Goal: Information Seeking & Learning: Learn about a topic

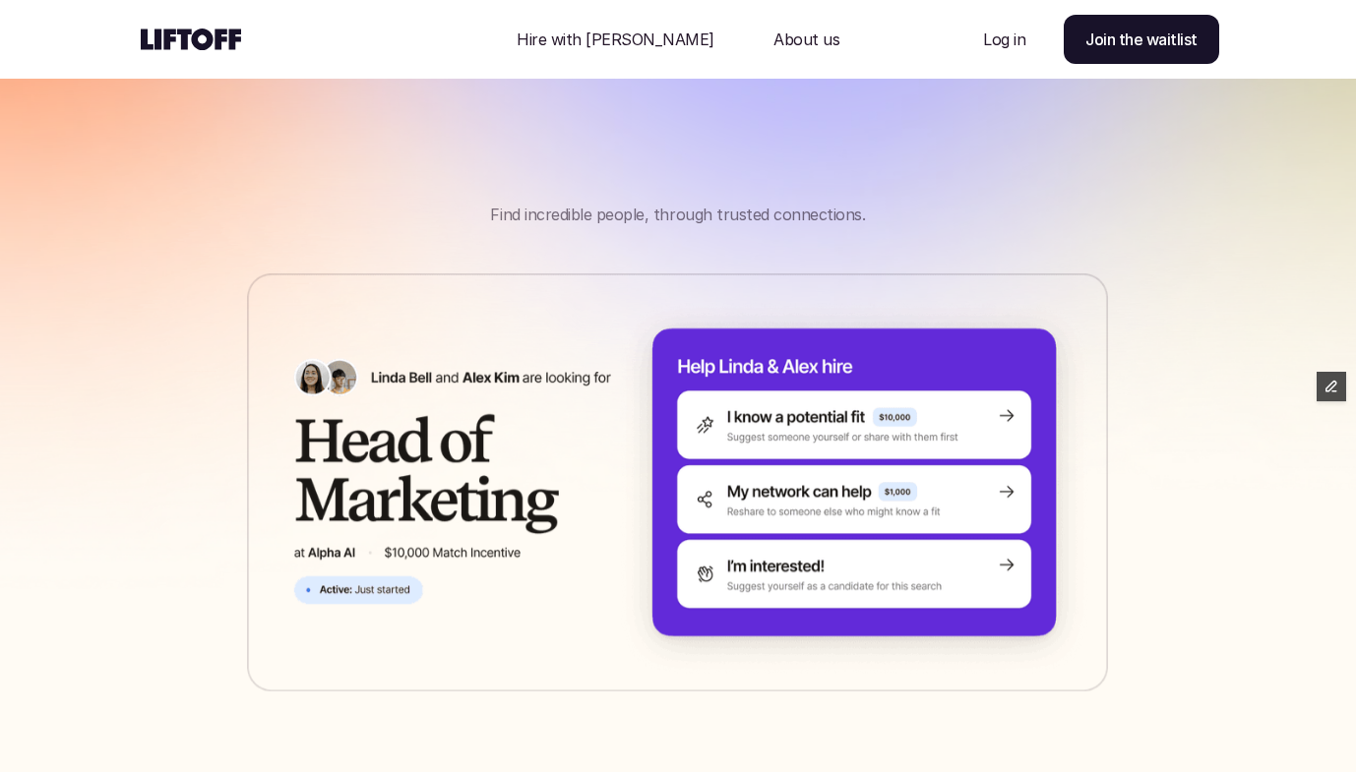
scroll to position [112, 0]
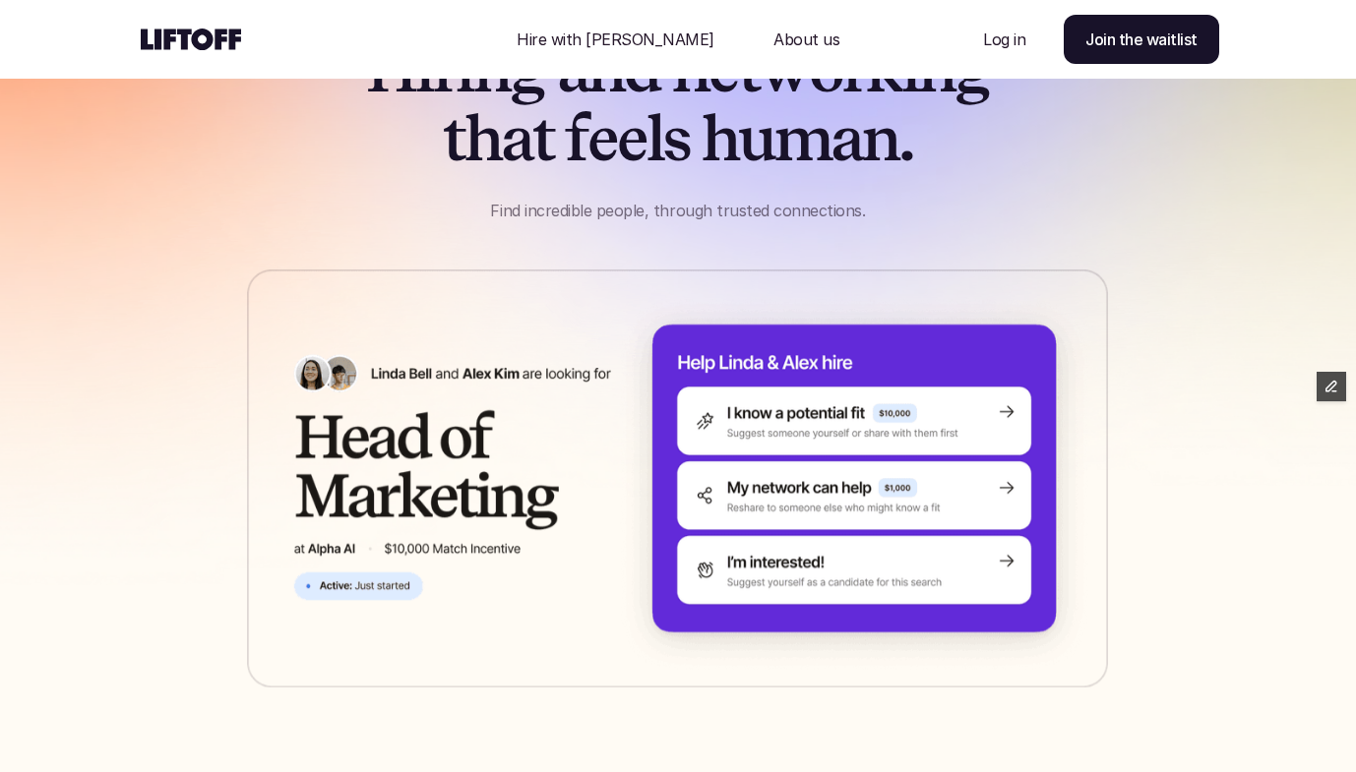
click at [878, 461] on img at bounding box center [677, 479] width 861 height 418
click at [868, 493] on img at bounding box center [677, 479] width 861 height 418
click at [850, 520] on img at bounding box center [677, 479] width 861 height 418
click at [394, 578] on img at bounding box center [677, 479] width 861 height 418
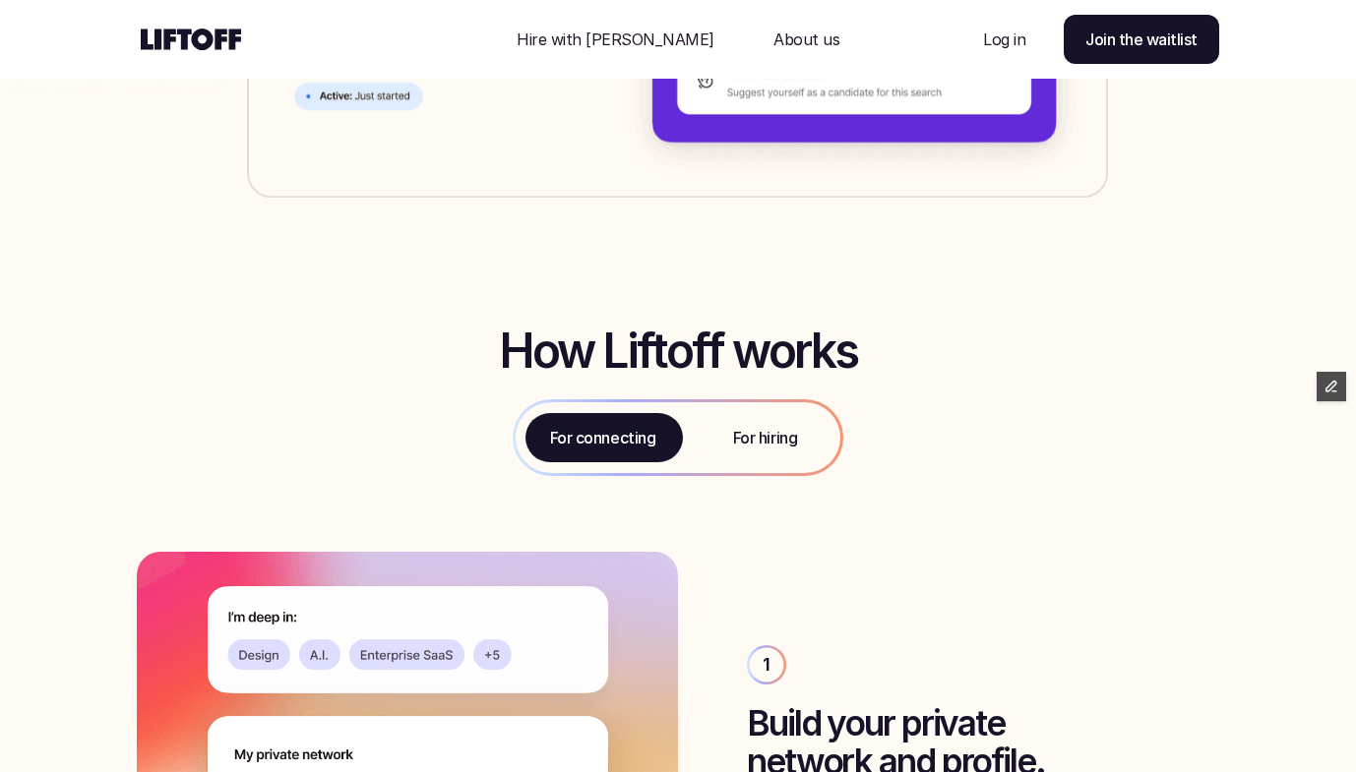
scroll to position [0, 0]
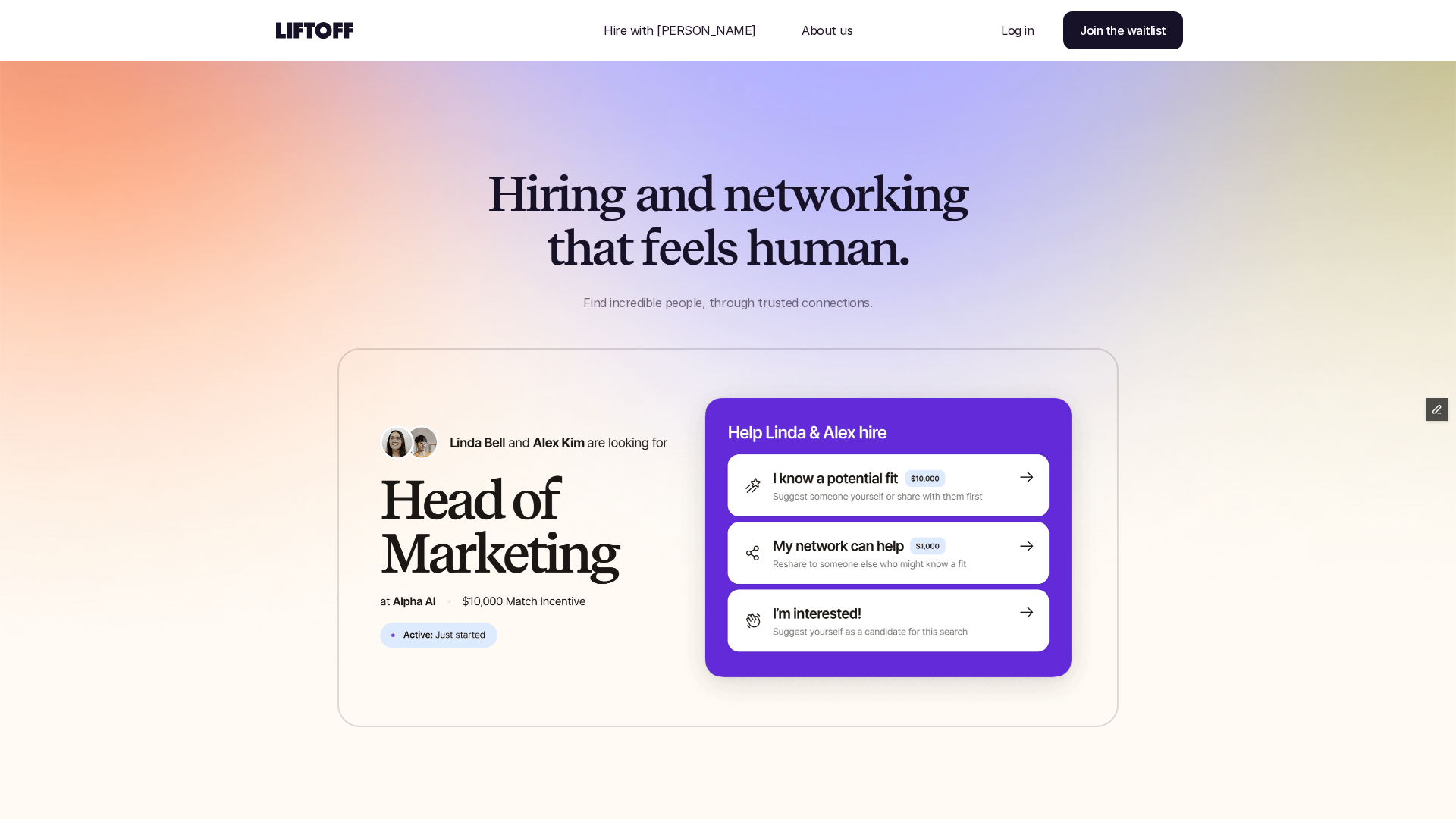
click at [987, 333] on div "H i r i n g a n d n e t w o r k i n g t h a t f e e l s h u m a n . Find incred…" at bounding box center [728, 409] width 986 height 711
click at [870, 559] on img at bounding box center [728, 538] width 782 height 379
click at [1089, 247] on div "H i r i n g a n d n e t w o r k i n g t h a t f e e l s h u m a n . Find incred…" at bounding box center [728, 239] width 910 height 144
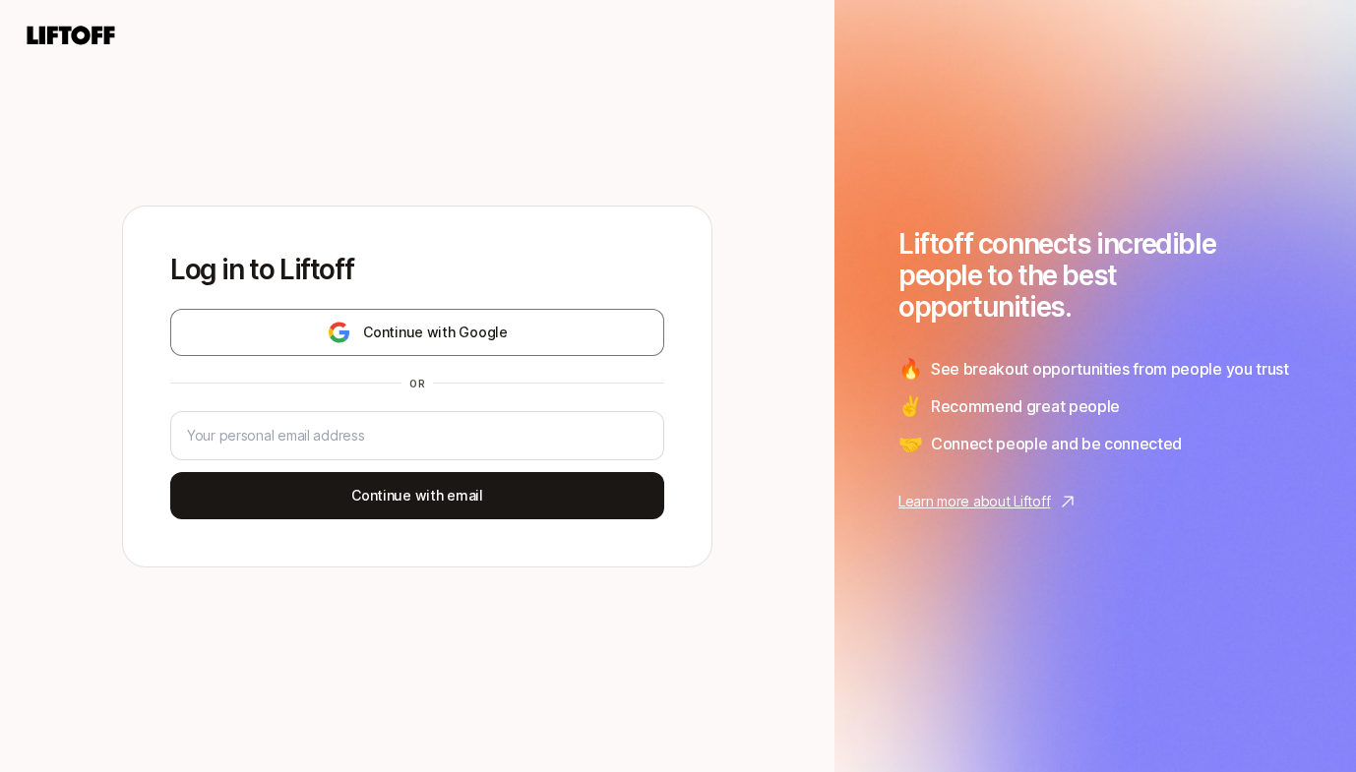
type input "`"
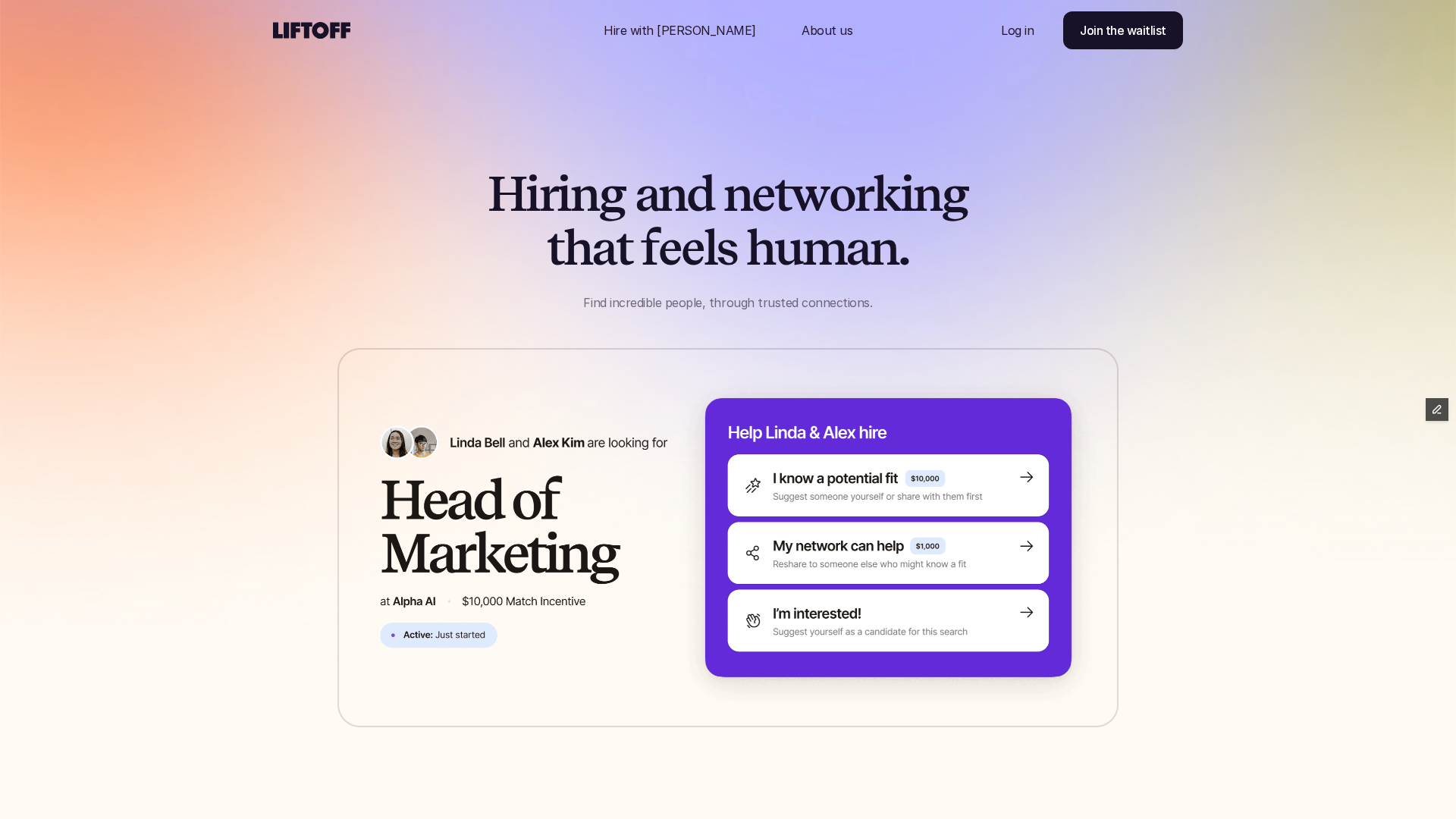
click at [458, 279] on div "H i r i n g a n d n e t w o r k i n g t h a t f e e l s h u m a n . Find incred…" at bounding box center [728, 239] width 910 height 144
